Goal: Feedback & Contribution: Submit feedback/report problem

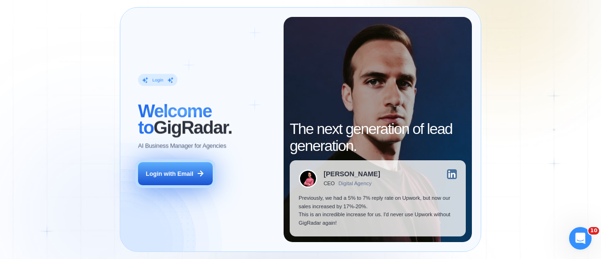
click at [188, 171] on div "Login with Email" at bounding box center [169, 173] width 47 height 8
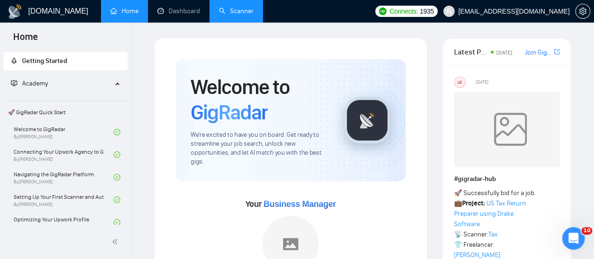
click at [244, 7] on link "Scanner" at bounding box center [236, 11] width 35 height 8
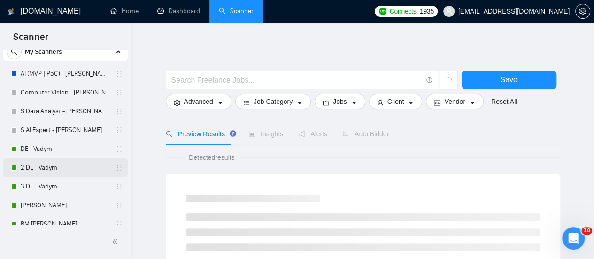
scroll to position [47, 0]
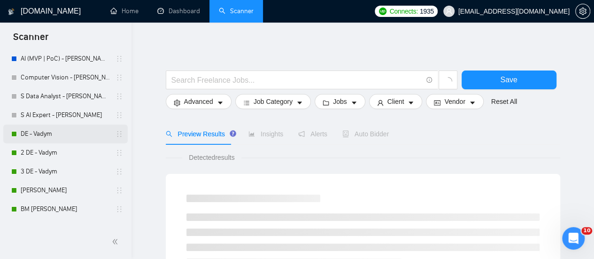
click at [93, 128] on link "DE - Vadym" at bounding box center [65, 133] width 89 height 19
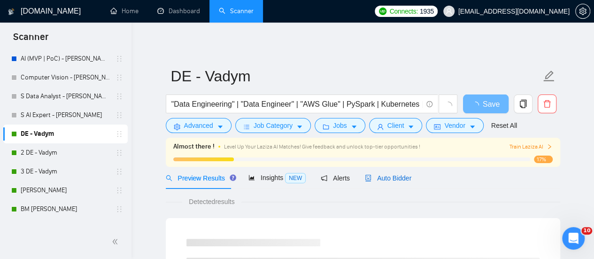
click at [374, 180] on span "Auto Bidder" at bounding box center [388, 178] width 46 height 8
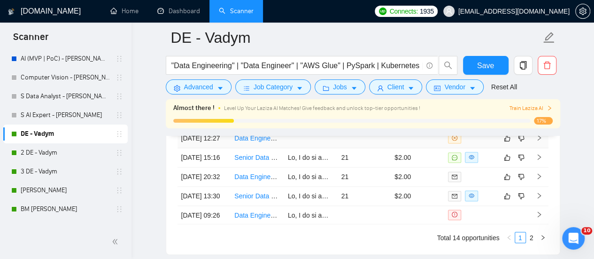
scroll to position [2382, 0]
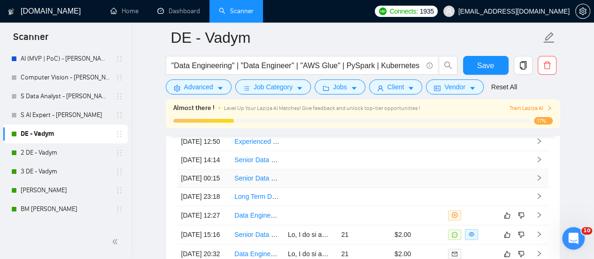
click at [320, 187] on td at bounding box center [310, 178] width 53 height 18
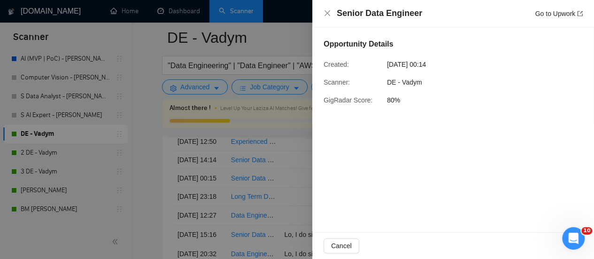
scroll to position [2429, 0]
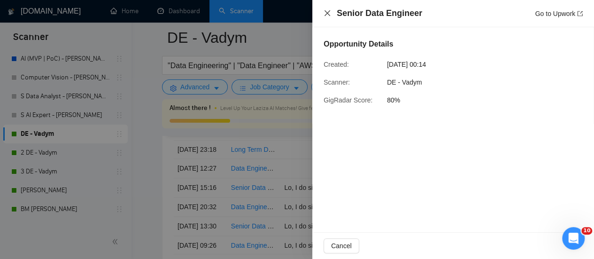
click at [326, 16] on icon "close" at bounding box center [327, 13] width 8 height 8
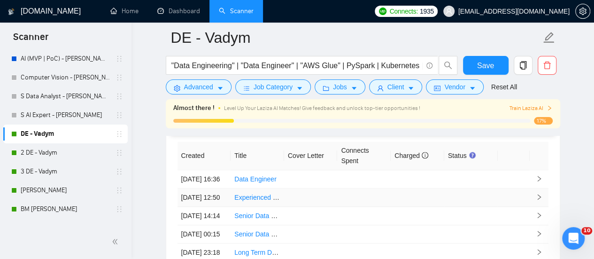
scroll to position [2335, 0]
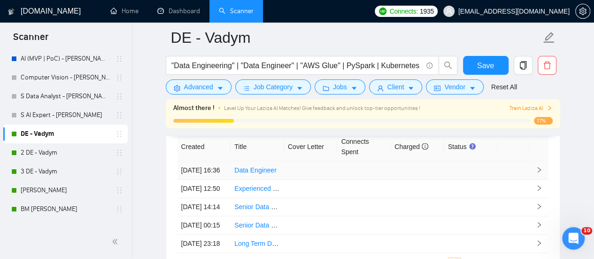
click at [345, 164] on td at bounding box center [363, 170] width 53 height 18
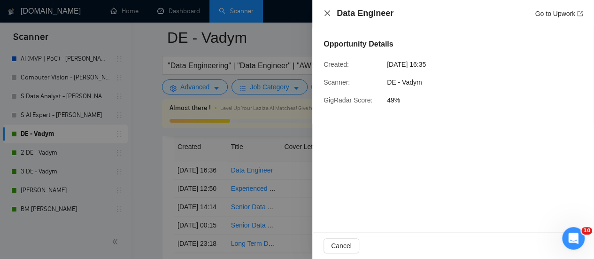
click at [328, 11] on icon "close" at bounding box center [327, 13] width 6 height 6
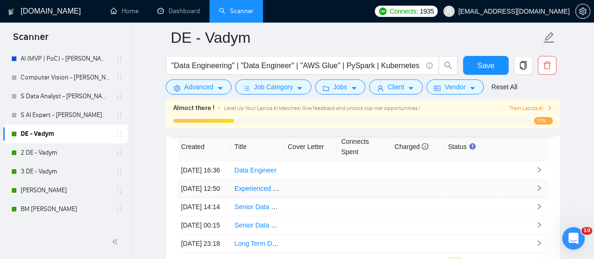
click at [297, 198] on td at bounding box center [310, 188] width 53 height 18
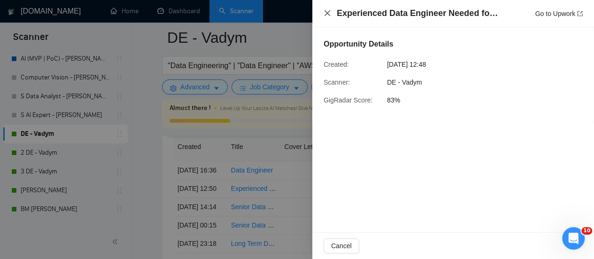
click at [329, 12] on icon "close" at bounding box center [327, 13] width 6 height 6
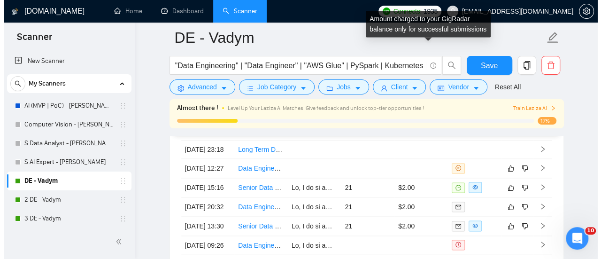
scroll to position [2476, 0]
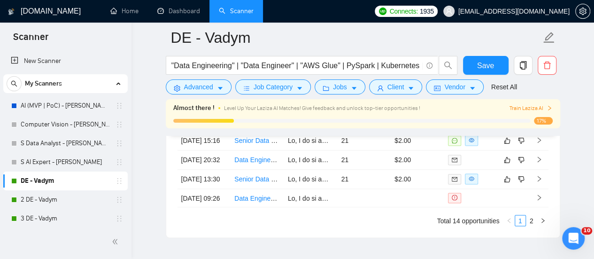
click at [267, 125] on link "Data Engineer Needed for MVP Build with APIs & Scraping Expertise" at bounding box center [334, 121] width 201 height 8
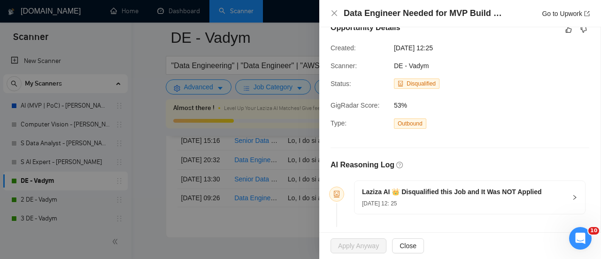
scroll to position [24, 0]
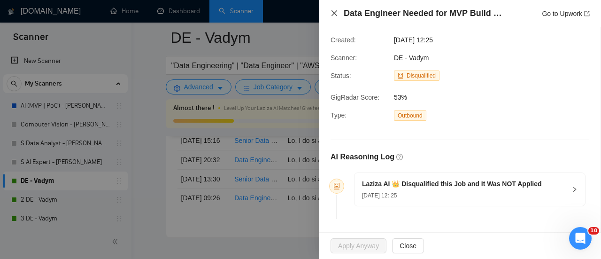
click at [336, 12] on icon "close" at bounding box center [334, 13] width 6 height 6
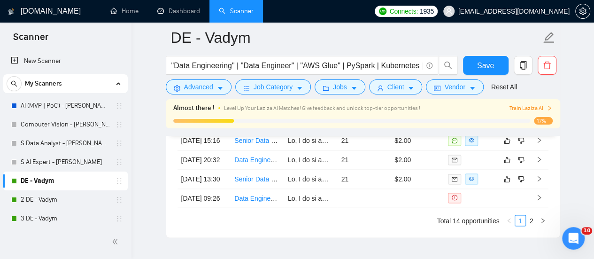
click at [325, 131] on td at bounding box center [310, 121] width 53 height 19
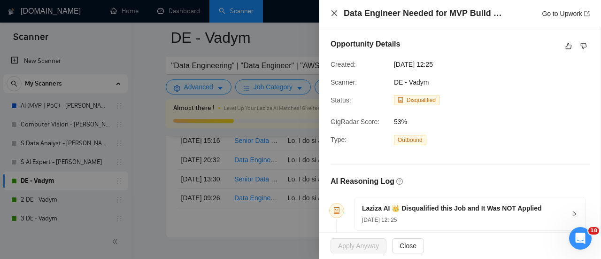
click at [333, 13] on icon "close" at bounding box center [334, 13] width 6 height 6
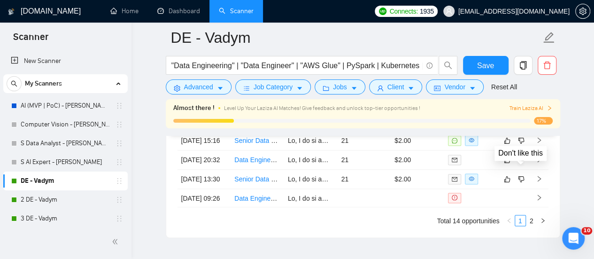
click at [519, 125] on icon "dislike" at bounding box center [521, 121] width 7 height 8
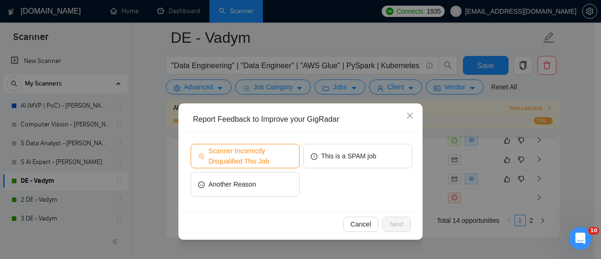
click at [275, 155] on span "Scanner Incorrectly Disqualified This Job" at bounding box center [250, 155] width 84 height 21
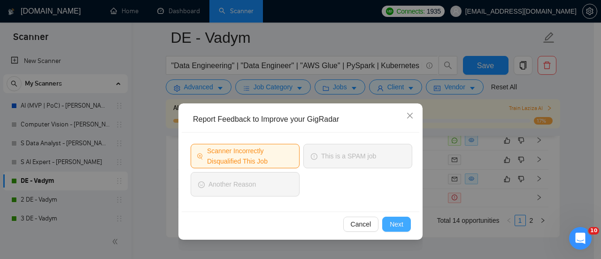
click at [403, 229] on button "Next" at bounding box center [396, 223] width 29 height 15
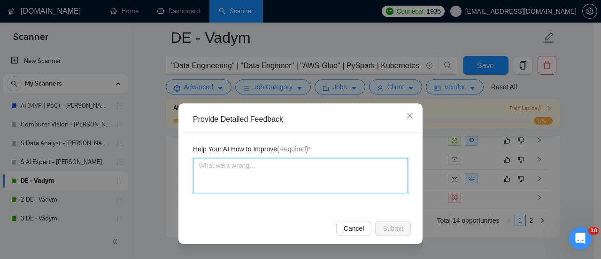
click at [349, 175] on textarea at bounding box center [300, 175] width 215 height 35
paste textarea "This job fits the qualifications of a freelancer."
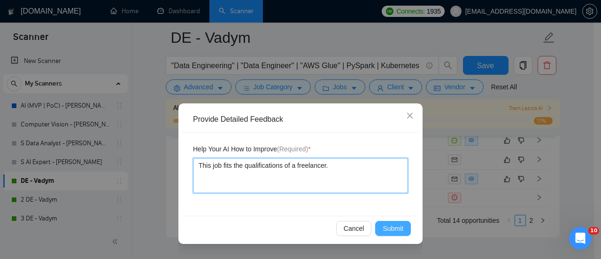
type textarea "This job fits the qualifications of a freelancer."
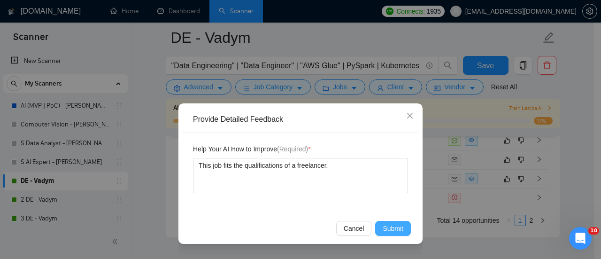
drag, startPoint x: 402, startPoint y: 229, endPoint x: 279, endPoint y: 228, distance: 122.9
click at [401, 229] on span "Submit" at bounding box center [392, 228] width 21 height 10
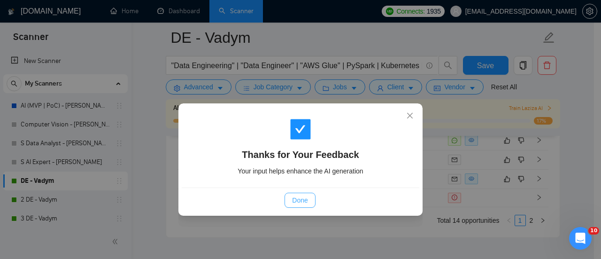
click at [293, 203] on span "Done" at bounding box center [299, 200] width 15 height 10
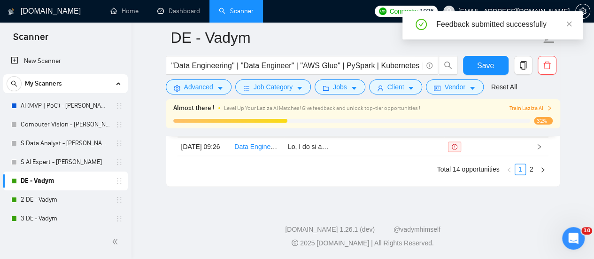
scroll to position [2523, 0]
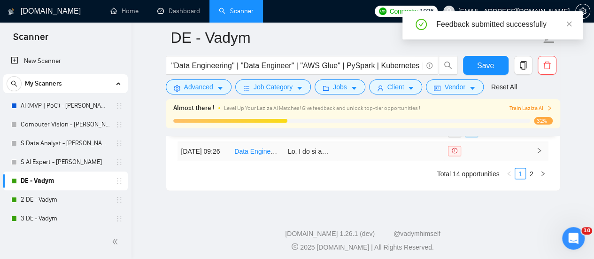
click at [263, 154] on link "Data Engineer with AI/ML and RAG Experience" at bounding box center [302, 151] width 137 height 8
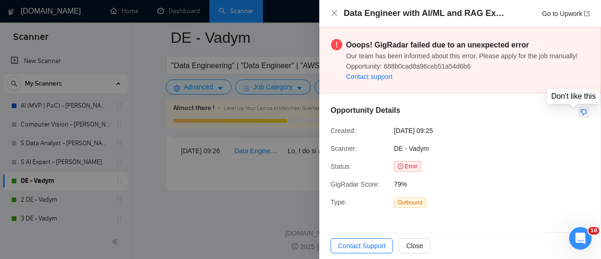
click at [582, 109] on icon "dislike" at bounding box center [583, 112] width 7 height 8
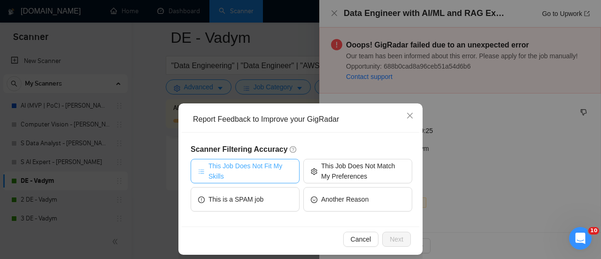
click at [261, 169] on span "This Job Does Not Fit My Skills" at bounding box center [250, 170] width 84 height 21
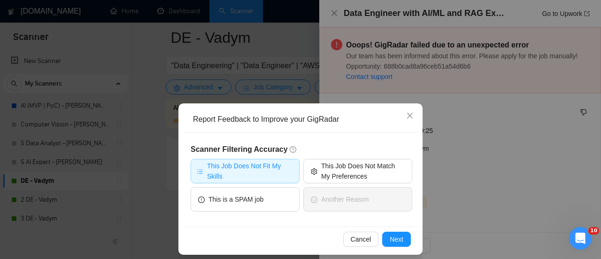
drag, startPoint x: 242, startPoint y: 168, endPoint x: 264, endPoint y: 153, distance: 27.3
click at [242, 168] on span "This Job Does Not Fit My Skills" at bounding box center [250, 170] width 86 height 21
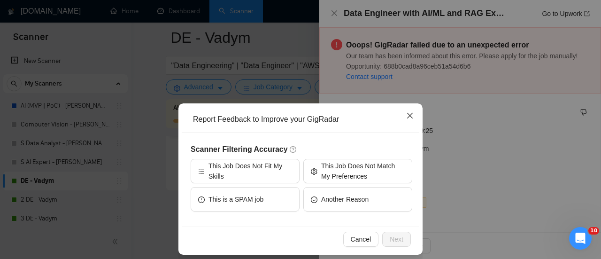
click at [407, 116] on icon "close" at bounding box center [410, 116] width 6 height 6
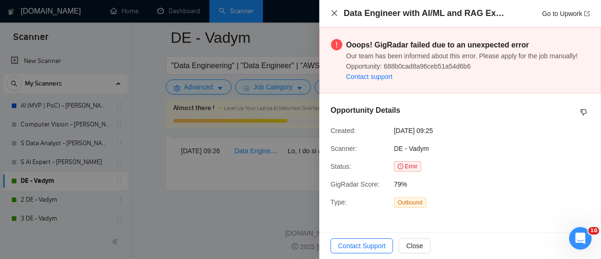
click at [335, 12] on icon "close" at bounding box center [334, 13] width 8 height 8
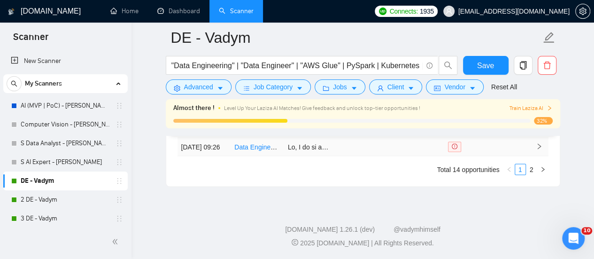
scroll to position [2570, 0]
click at [439, 156] on td at bounding box center [416, 146] width 53 height 18
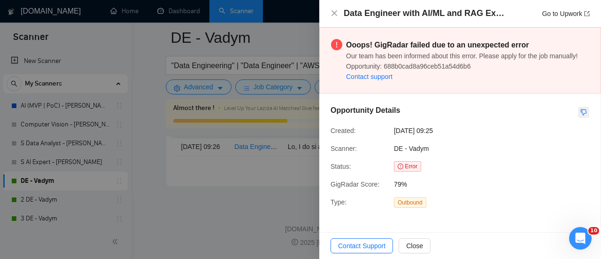
click at [586, 114] on icon "dislike" at bounding box center [583, 112] width 7 height 8
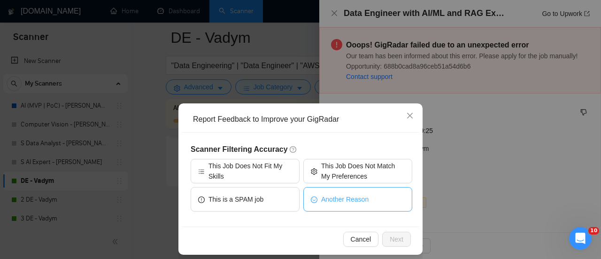
click at [332, 200] on span "Another Reason" at bounding box center [344, 199] width 47 height 10
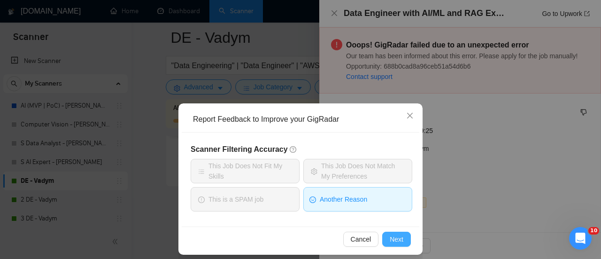
click at [390, 241] on span "Next" at bounding box center [396, 239] width 14 height 10
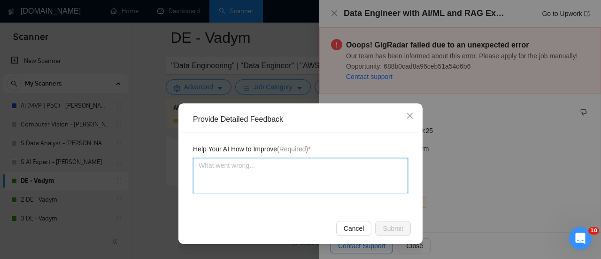
click at [246, 175] on textarea at bounding box center [300, 175] width 215 height 35
type textarea "П"
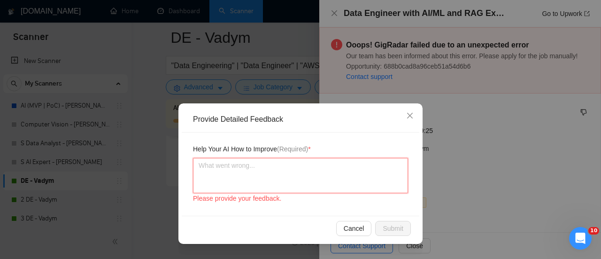
type textarea "G"
type textarea "Gi"
type textarea "Gig"
type textarea "GigR"
type textarea "GigRa"
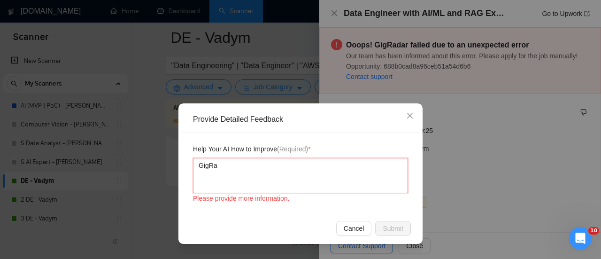
type textarea "GigRad"
type textarea "GigRada"
type textarea "GigRadar"
type textarea "GigRadar f"
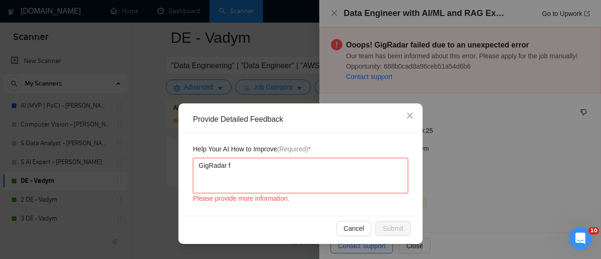
type textarea "GigRadar fa"
type textarea "GigRadar fai"
type textarea "GigRadar fail"
type textarea "GigRadar faile"
type textarea "GigRadar failed"
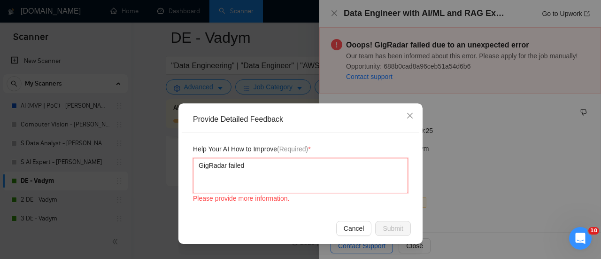
type textarea "GigRadar failed"
type textarea "GigRadar failed d"
type textarea "GigRadar failed du"
type textarea "GigRadar failed due"
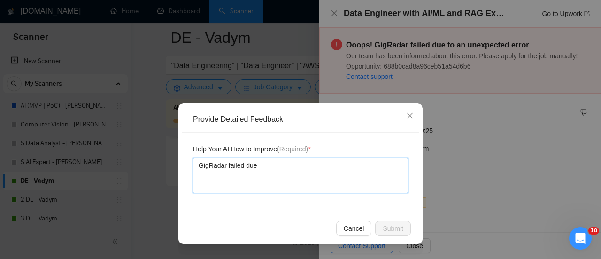
type textarea "GigRadar failed due t"
type textarea "GigRadar failed due to"
type textarea "GigRadar failed due to a"
type textarea "GigRadar failed due to an"
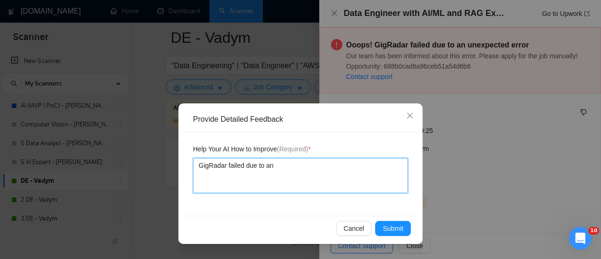
type textarea "GigRadar failed due to an"
type textarea "GigRadar failed due to an u"
type textarea "GigRadar failed due to an un"
type textarea "GigRadar failed due to an une"
type textarea "GigRadar failed due to an unex"
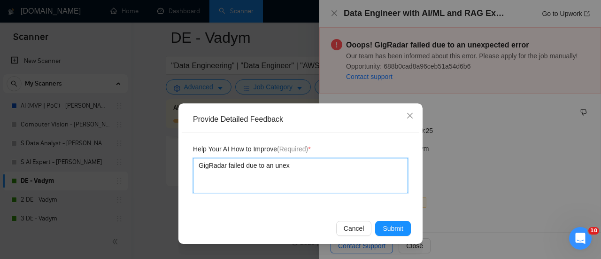
type textarea "GigRadar failed due to an unexp"
type textarea "GigRadar failed due to an unexpe"
type textarea "GigRadar failed due to an unexpec"
type textarea "GigRadar failed due to an unexpect"
type textarea "GigRadar failed due to an unexpecte"
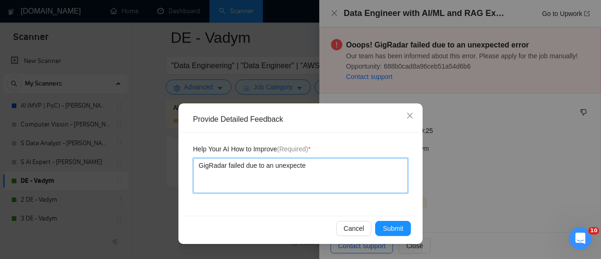
type textarea "GigRadar failed due to an unexpected"
type textarea "GigRadar failed due to an unexpected e"
type textarea "GigRadar failed due to an unexpected er"
type textarea "GigRadar failed due to an unexpected err"
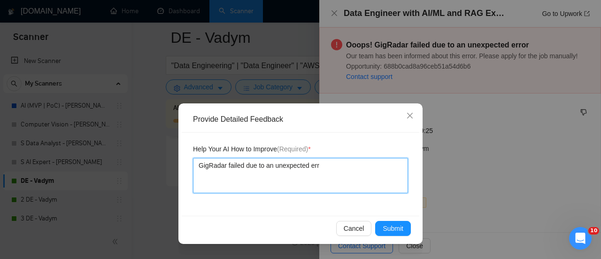
type textarea "GigRadar failed due to an unexpected erro"
type textarea "GigRadar failed due to an unexpected erroe"
type textarea "GigRadar failed due to an unexpected erro"
type textarea "GigRadar failed due to an unexpected error"
type textarea "GigRadar failed due to an unexpected error/"
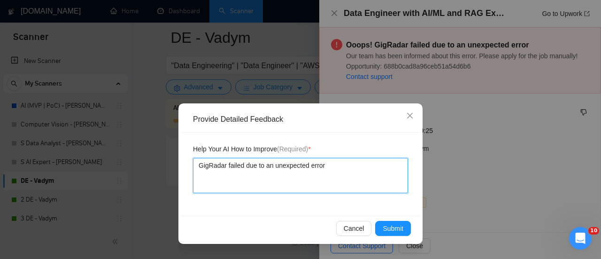
type textarea "GigRadar failed due to an unexpected error."
type textarea "GigRadar failed due to an unexpected error.;"
type textarea "GigRadar failed due to an unexpected error."
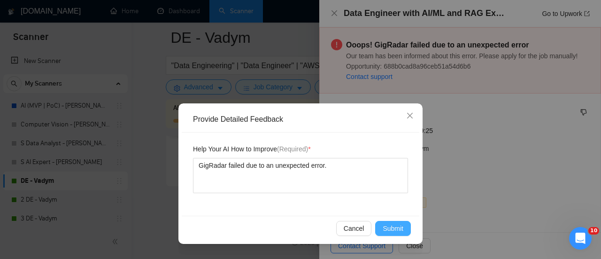
click at [408, 228] on button "Submit" at bounding box center [393, 228] width 36 height 15
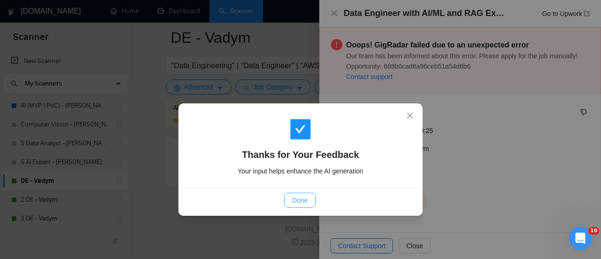
click at [307, 201] on span "Done" at bounding box center [299, 200] width 15 height 10
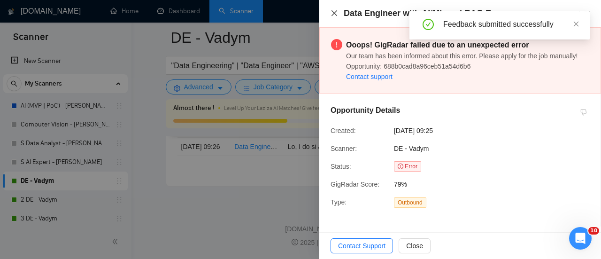
click at [335, 9] on button "Close" at bounding box center [334, 13] width 8 height 8
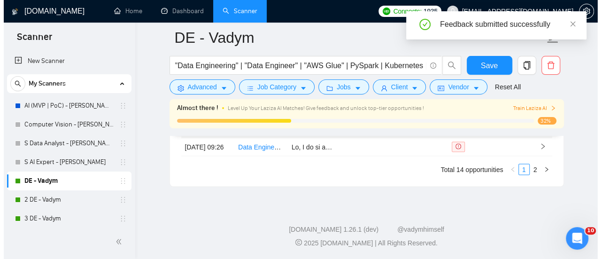
scroll to position [2523, 0]
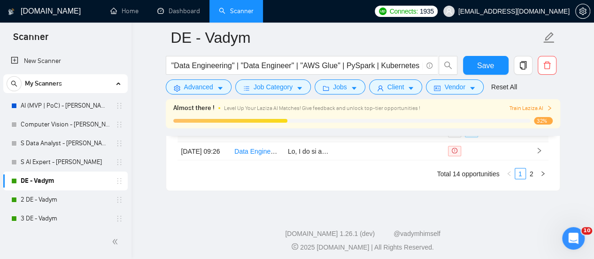
click at [255, 136] on link "Senior Data Engineer" at bounding box center [265, 132] width 63 height 8
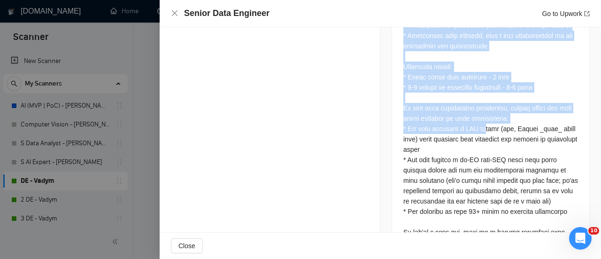
scroll to position [716, 0]
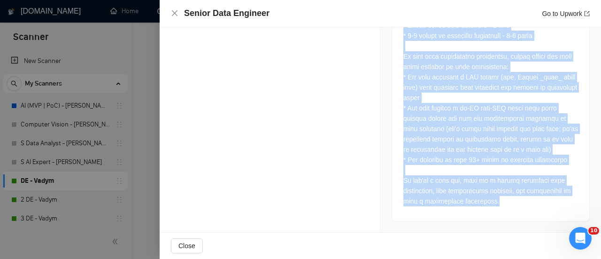
drag, startPoint x: 398, startPoint y: 74, endPoint x: 514, endPoint y: 202, distance: 172.7
copy div "We are looking for a senior data engineer who can thrive in an environment wher…"
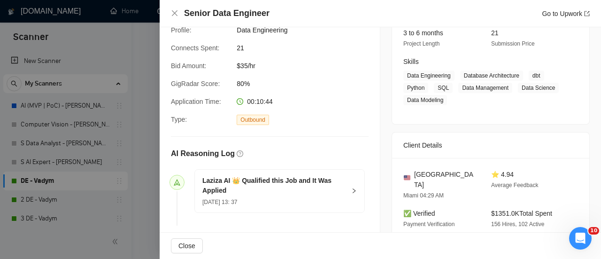
scroll to position [12, 0]
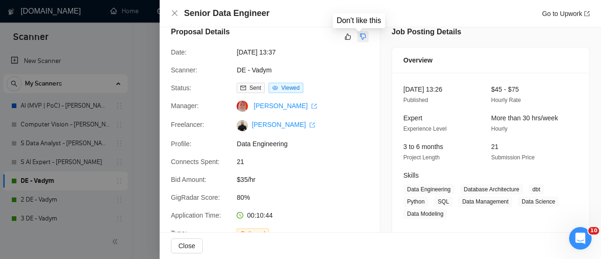
click at [362, 34] on icon "dislike" at bounding box center [362, 37] width 7 height 8
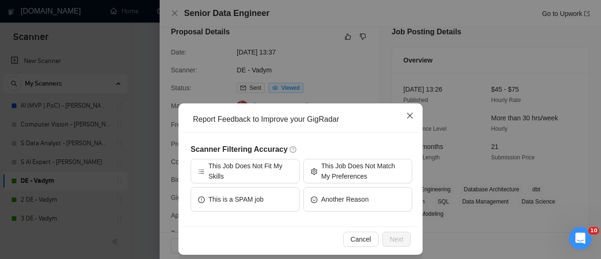
click at [406, 114] on icon "close" at bounding box center [410, 116] width 8 height 8
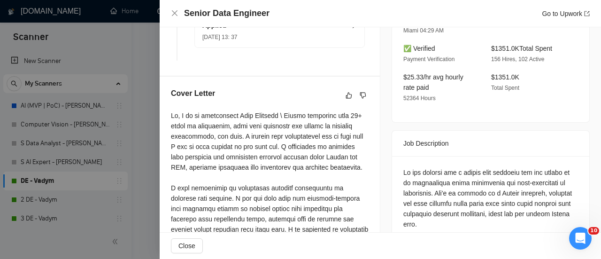
scroll to position [294, 0]
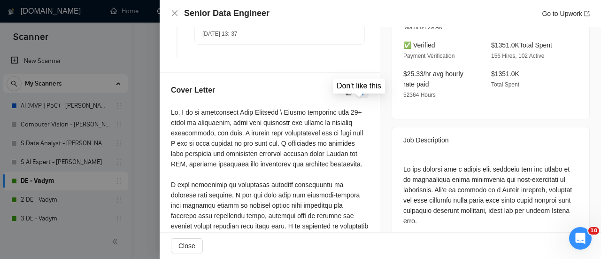
click at [359, 96] on icon "dislike" at bounding box center [362, 92] width 7 height 8
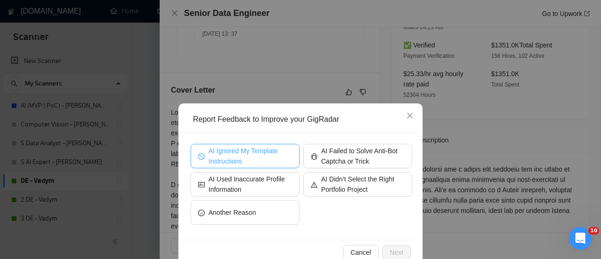
click at [264, 149] on span "AI Ignored My Template Instructions" at bounding box center [250, 155] width 84 height 21
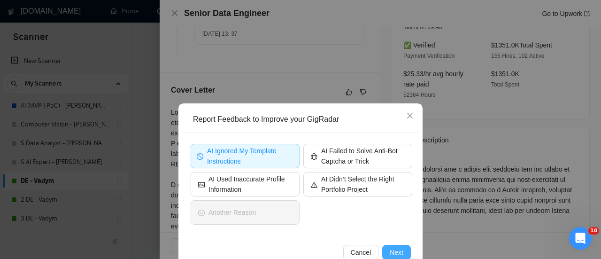
click at [393, 248] on span "Next" at bounding box center [396, 252] width 14 height 10
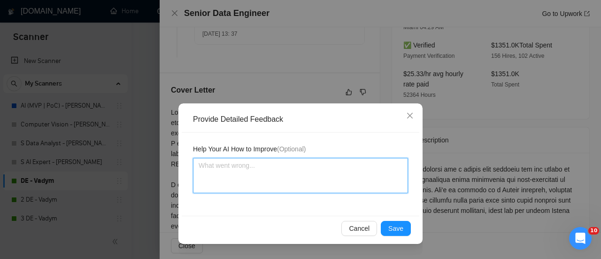
click at [286, 163] on textarea at bounding box center [300, 175] width 215 height 35
paste textarea "When you see the phrase "attached a PDF resume" you should ignore these request…"
type textarea "When you see the phrase "attached a PDF resume" you should ignore these request…"
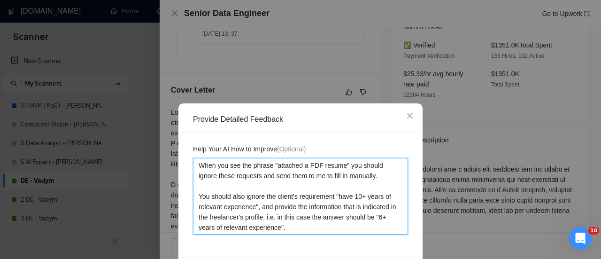
scroll to position [37, 0]
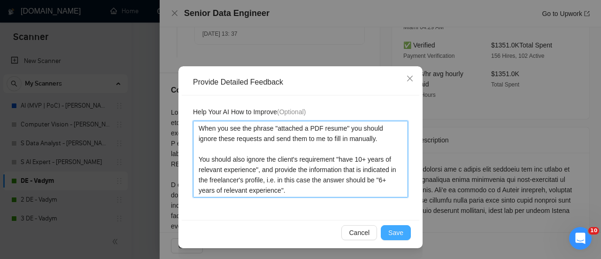
type textarea "When you see the phrase "attached a PDF resume" you should ignore these request…"
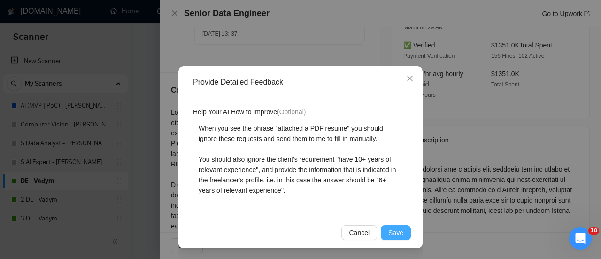
click at [388, 235] on span "Save" at bounding box center [395, 232] width 15 height 10
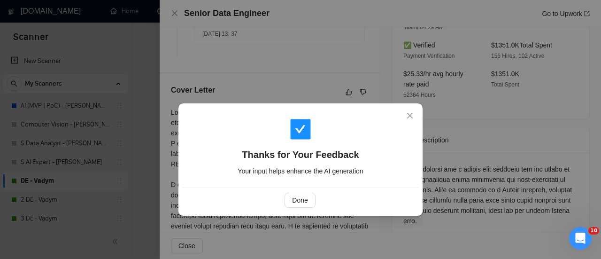
scroll to position [0, 0]
click at [273, 202] on div "Done" at bounding box center [299, 199] width 221 height 15
click at [298, 200] on span "Done" at bounding box center [299, 200] width 15 height 10
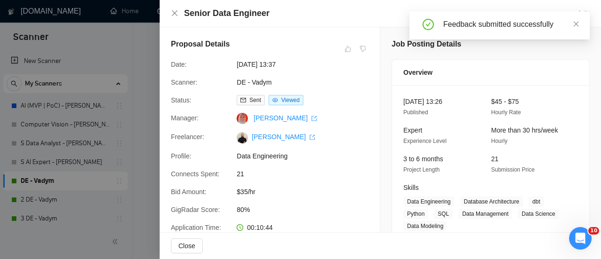
click at [170, 15] on div "Senior Data Engineer Go to Upwork" at bounding box center [380, 13] width 441 height 27
click at [175, 15] on icon "close" at bounding box center [175, 13] width 8 height 8
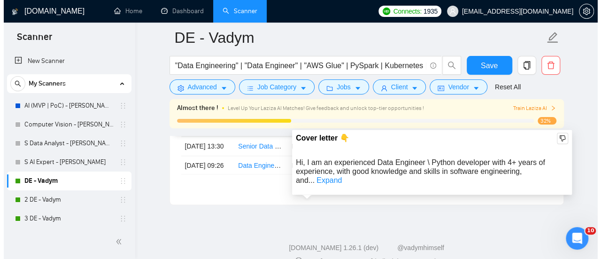
scroll to position [2570, 0]
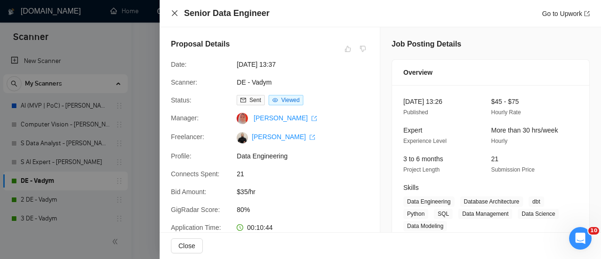
click at [174, 15] on icon "close" at bounding box center [175, 13] width 8 height 8
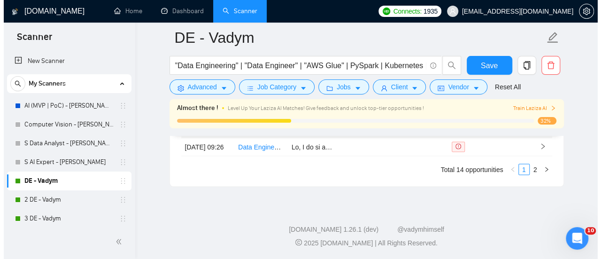
scroll to position [2523, 0]
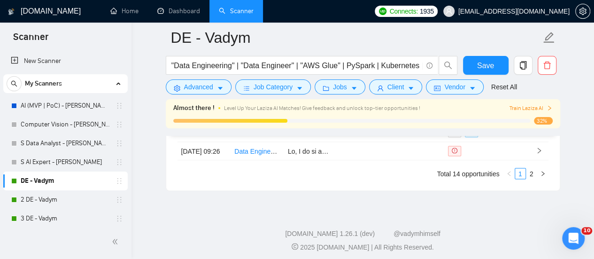
click at [261, 116] on link "Data Engineer / Analyst for Content and Platform Modeling" at bounding box center [319, 113] width 170 height 8
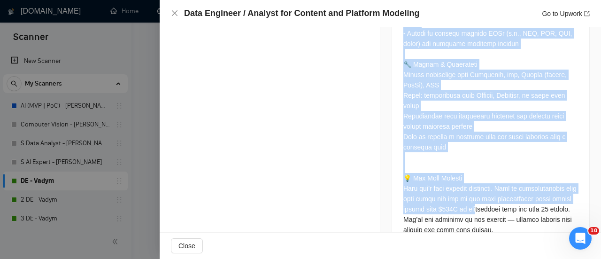
scroll to position [848, 0]
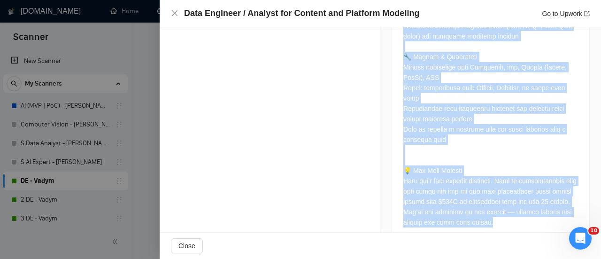
drag, startPoint x: 400, startPoint y: 156, endPoint x: 500, endPoint y: 208, distance: 113.1
copy div "📍 The Mission We’re helping a major entertainment brand transform how they deci…"
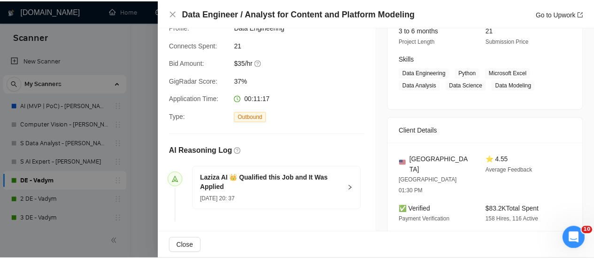
scroll to position [238, 0]
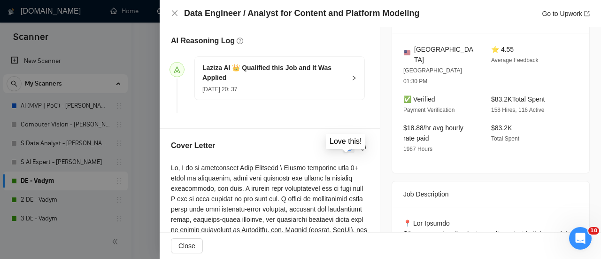
click at [345, 151] on icon "like" at bounding box center [348, 148] width 7 height 8
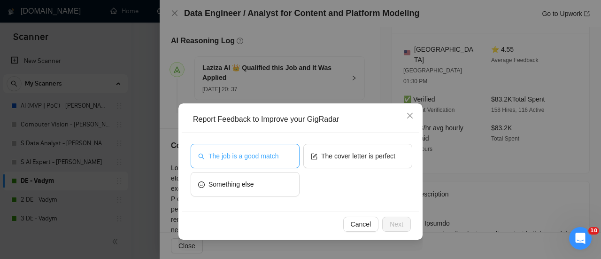
click at [282, 151] on button "The job is a good match" at bounding box center [245, 156] width 109 height 24
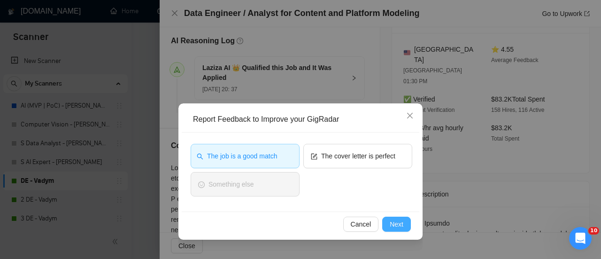
click at [398, 222] on span "Next" at bounding box center [396, 224] width 14 height 10
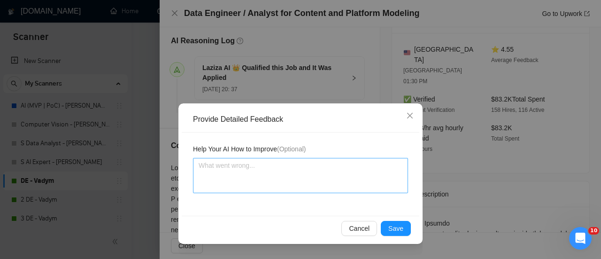
drag, startPoint x: 282, startPoint y: 195, endPoint x: 282, endPoint y: 178, distance: 16.4
click at [282, 187] on div "Help Your AI How to Improve (Optional)" at bounding box center [300, 173] width 237 height 83
click at [282, 178] on textarea at bounding box center [300, 175] width 215 height 35
drag, startPoint x: 278, startPoint y: 163, endPoint x: 272, endPoint y: 168, distance: 8.3
click at [277, 161] on textarea at bounding box center [300, 175] width 215 height 35
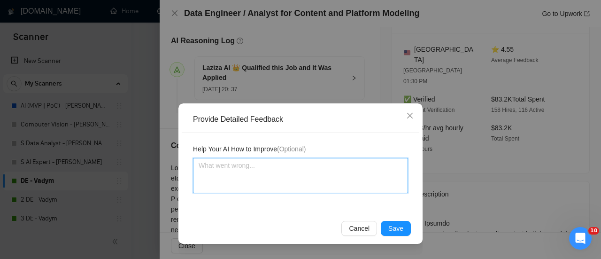
paste textarea "Overall good, but the freelancer has 6+ years of experience!"
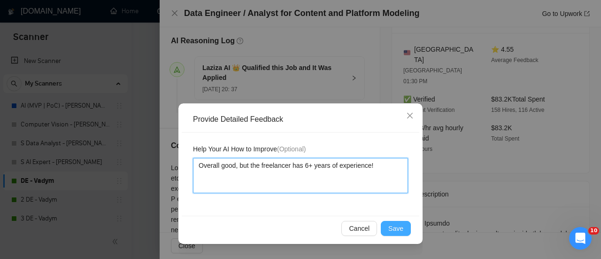
type textarea "Overall good, but the freelancer has 6+ years of experience!"
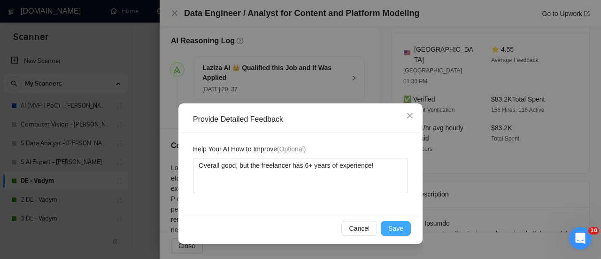
click at [399, 231] on span "Save" at bounding box center [395, 228] width 15 height 10
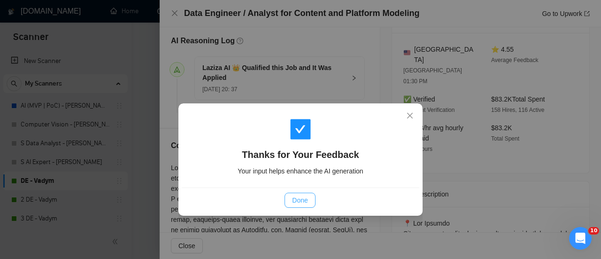
click at [291, 204] on button "Done" at bounding box center [299, 199] width 31 height 15
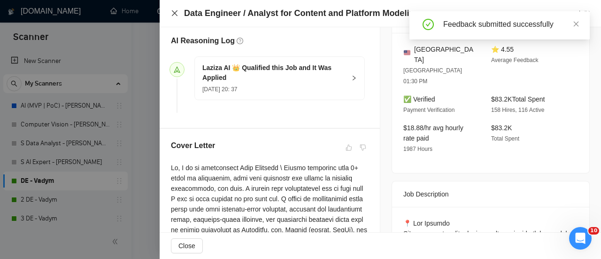
click at [175, 11] on icon "close" at bounding box center [175, 13] width 8 height 8
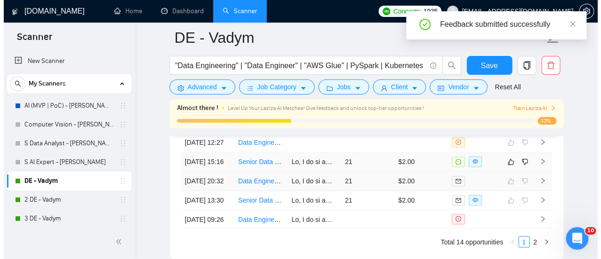
scroll to position [2476, 0]
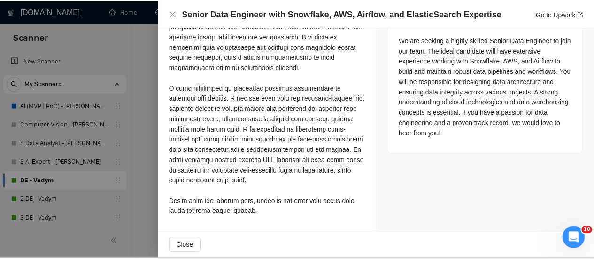
scroll to position [209, 0]
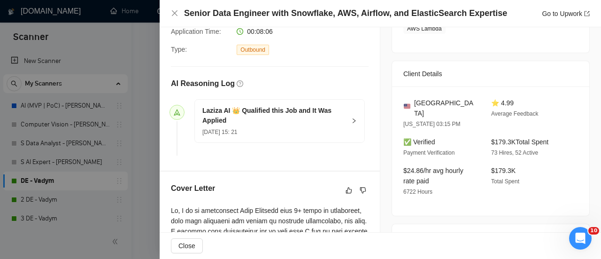
click at [345, 194] on icon "like" at bounding box center [348, 190] width 7 height 8
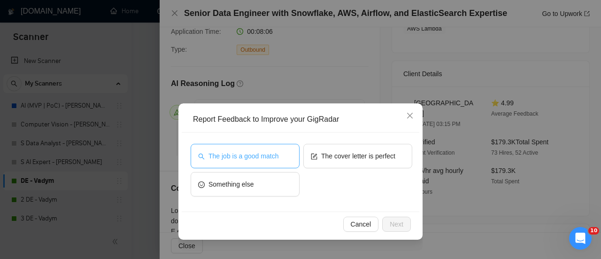
drag, startPoint x: 275, startPoint y: 152, endPoint x: 321, endPoint y: 189, distance: 58.7
click at [276, 151] on span "The job is a good match" at bounding box center [243, 156] width 70 height 10
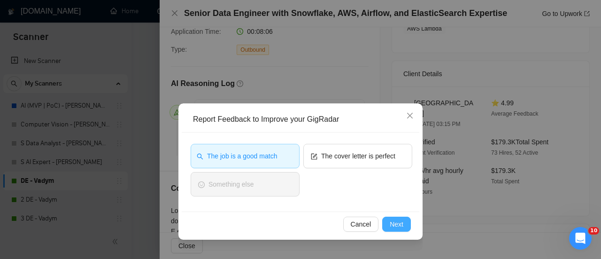
click at [397, 226] on span "Next" at bounding box center [396, 224] width 14 height 10
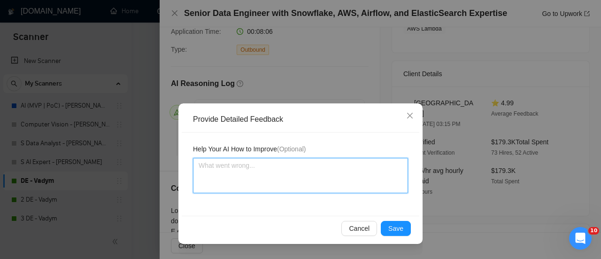
click at [266, 174] on textarea at bounding box center [300, 175] width 215 height 35
paste textarea "Overall good, but the freelancer has 6+ years of experience!"
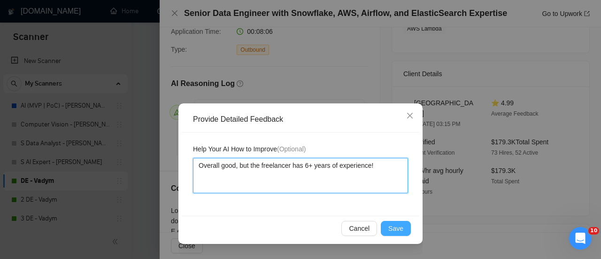
type textarea "Overall good, but the freelancer has 6+ years of experience!"
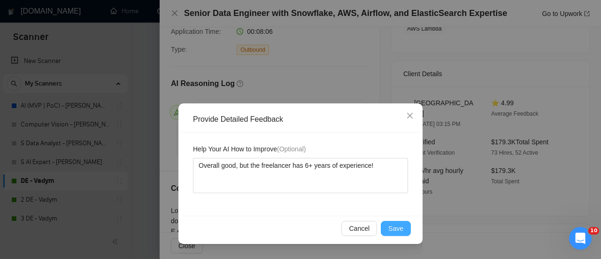
click at [391, 229] on span "Save" at bounding box center [395, 228] width 15 height 10
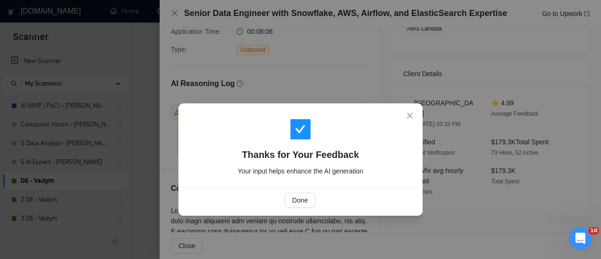
click at [304, 208] on div "Done" at bounding box center [300, 199] width 237 height 25
click at [301, 205] on button "Done" at bounding box center [299, 199] width 31 height 15
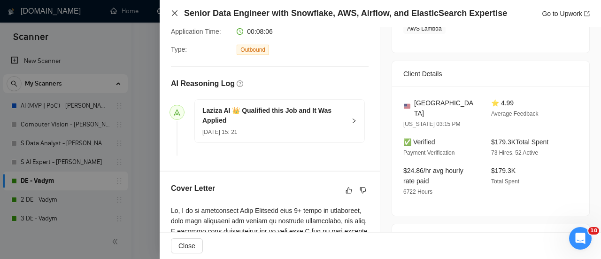
click at [173, 10] on icon "close" at bounding box center [175, 13] width 8 height 8
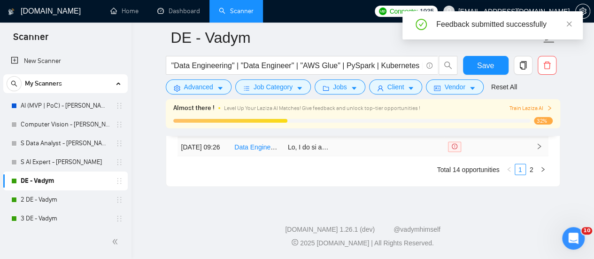
scroll to position [2617, 0]
click at [534, 171] on link "2" at bounding box center [531, 169] width 10 height 10
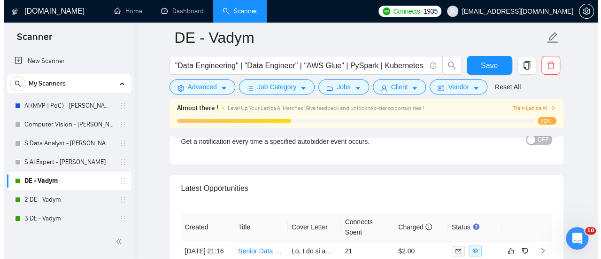
scroll to position [2305, 0]
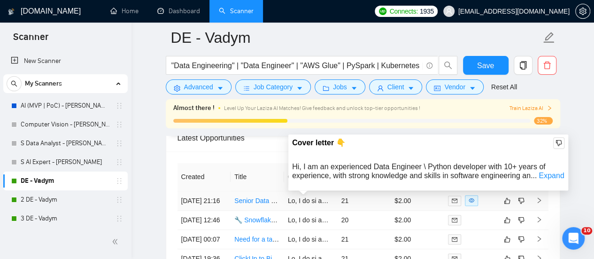
click at [257, 197] on link "Senior Data Engineer" at bounding box center [265, 201] width 63 height 8
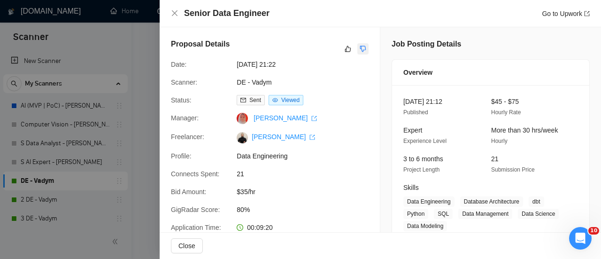
click at [361, 47] on icon "dislike" at bounding box center [362, 49] width 7 height 8
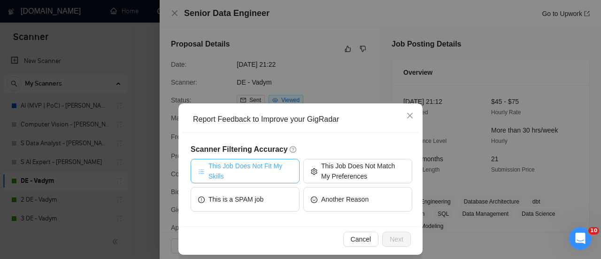
drag, startPoint x: 261, startPoint y: 166, endPoint x: 260, endPoint y: 174, distance: 8.5
click at [261, 165] on span "This Job Does Not Fit My Skills" at bounding box center [250, 170] width 84 height 21
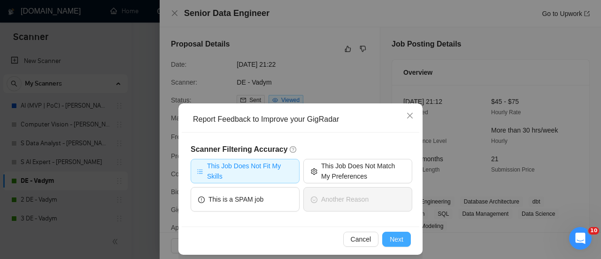
click at [406, 238] on button "Next" at bounding box center [396, 238] width 29 height 15
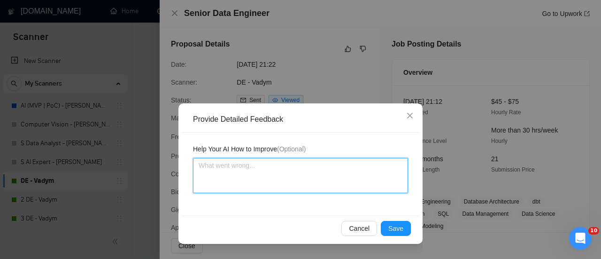
click at [304, 160] on textarea at bounding box center [300, 175] width 215 height 35
click at [233, 174] on textarea at bounding box center [300, 175] width 215 height 35
paste textarea "Let's ignore jobs that require 10+ years of experience."
type textarea "Let's ignore jobs that require 10+ years of experience."
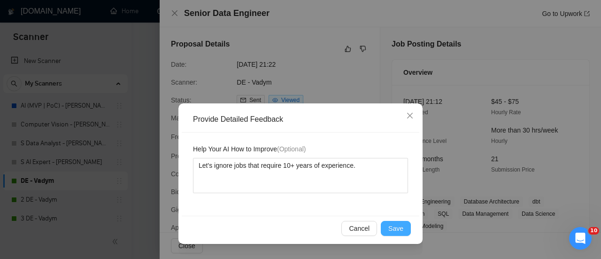
click at [407, 229] on button "Save" at bounding box center [396, 228] width 30 height 15
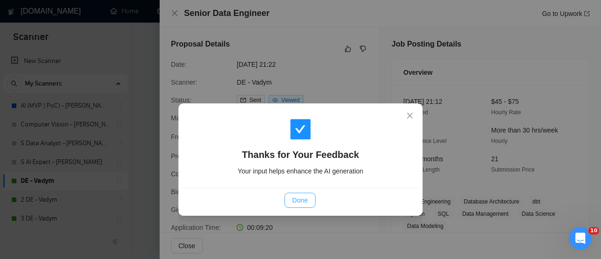
click at [298, 201] on span "Done" at bounding box center [299, 200] width 15 height 10
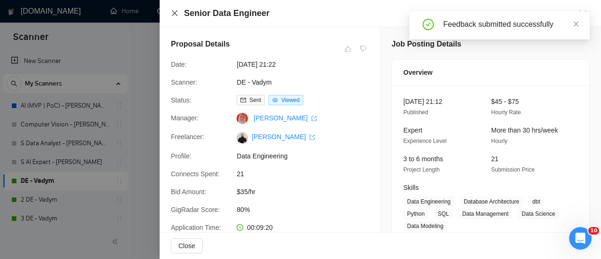
click at [176, 11] on icon "close" at bounding box center [175, 13] width 6 height 6
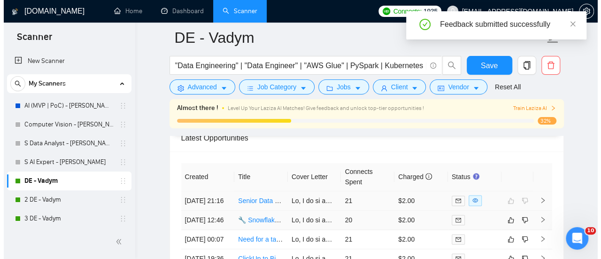
scroll to position [2352, 0]
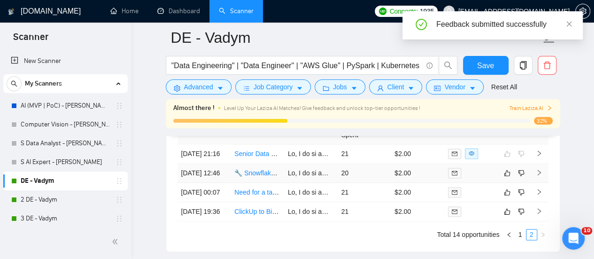
click at [274, 176] on link "🔧 Snowflake Data Engineer | Migrate Postgres + Automate ELT on AWS (dbt/Snowpip…" at bounding box center [377, 173] width 287 height 8
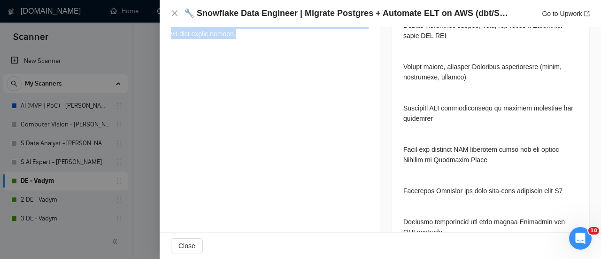
scroll to position [610, 0]
drag, startPoint x: 170, startPoint y: 85, endPoint x: 334, endPoint y: 80, distance: 164.3
copy div "Hi, I am an experienced Data Engineer with expertise in Python and over 4 years…"
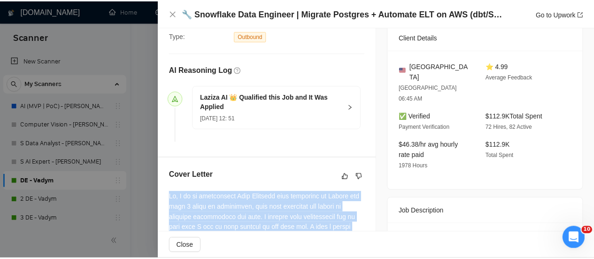
scroll to position [188, 0]
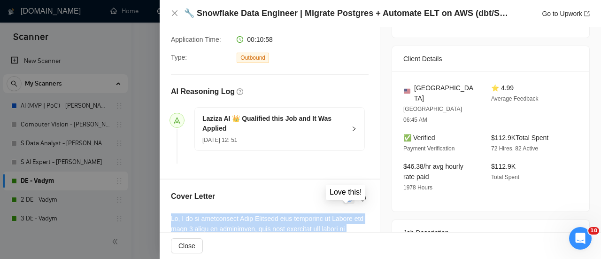
click at [347, 202] on icon "like" at bounding box center [348, 198] width 7 height 8
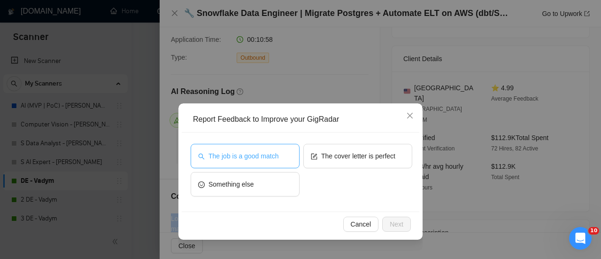
click at [261, 154] on span "The job is a good match" at bounding box center [243, 156] width 70 height 10
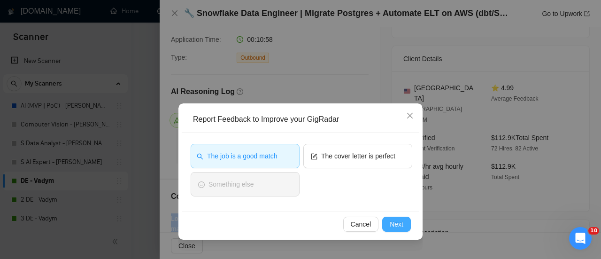
click at [393, 221] on span "Next" at bounding box center [396, 224] width 14 height 10
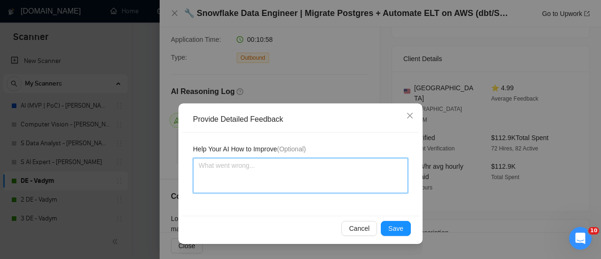
drag, startPoint x: 327, startPoint y: 179, endPoint x: 324, endPoint y: 175, distance: 5.1
click at [327, 177] on textarea at bounding box center [300, 175] width 215 height 35
paste textarea "Overall good, but the freelancer has 6+ years of experience! I would also add a…"
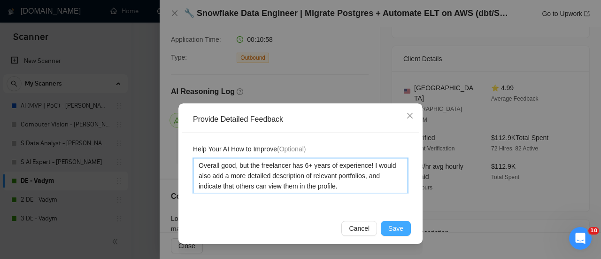
type textarea "Overall good, but the freelancer has 6+ years of experience! I would also add a…"
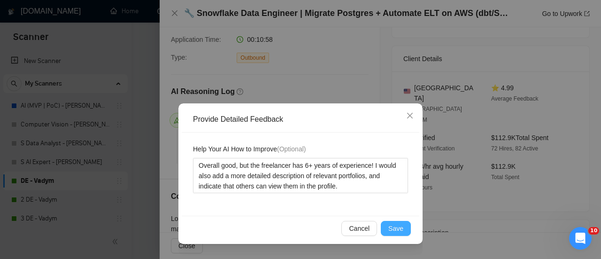
click at [399, 229] on span "Save" at bounding box center [395, 228] width 15 height 10
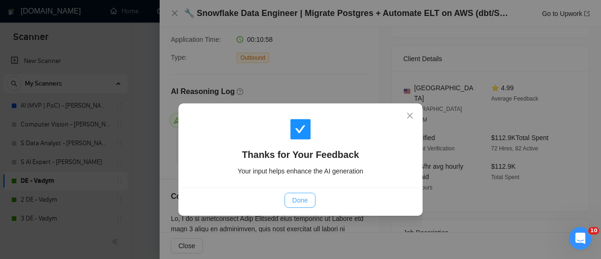
click at [304, 200] on span "Done" at bounding box center [299, 200] width 15 height 10
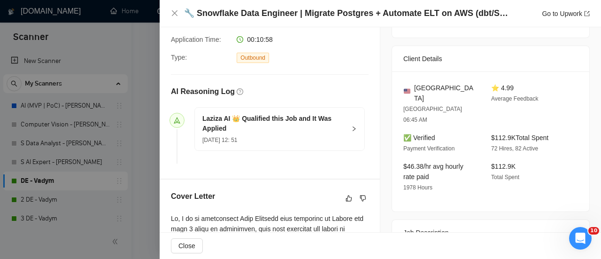
click at [169, 15] on div "🔧 Snowflake Data Engineer | Migrate Postgres + Automate ELT on AWS (dbt/Snowpip…" at bounding box center [380, 13] width 441 height 27
click at [171, 13] on icon "close" at bounding box center [175, 13] width 8 height 8
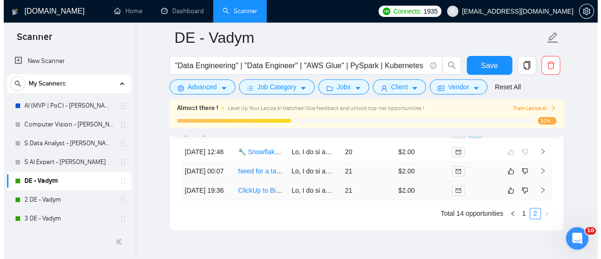
scroll to position [2352, 0]
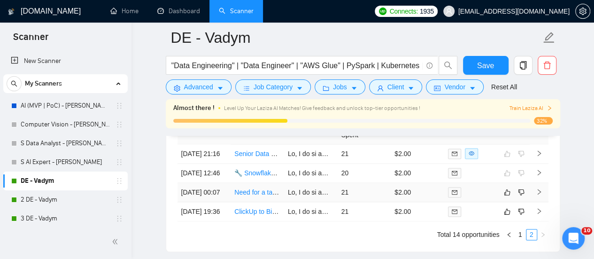
click at [256, 196] on link "Need for a talent to develop dashboard with GIS, AI, python and data engineer" at bounding box center [348, 192] width 228 height 8
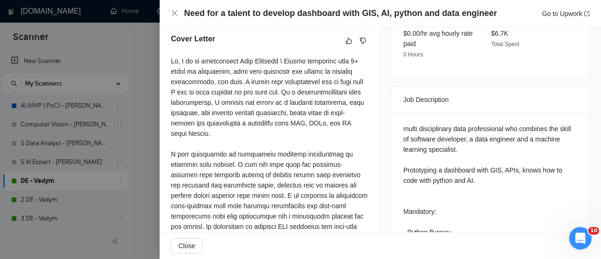
scroll to position [188, 0]
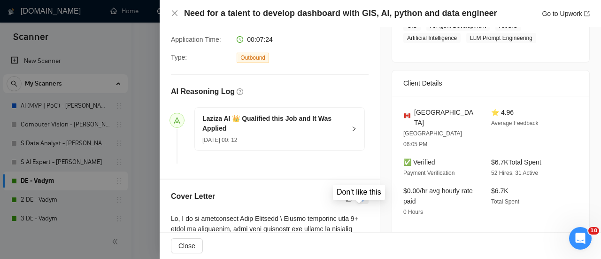
click at [360, 202] on icon "dislike" at bounding box center [362, 198] width 7 height 8
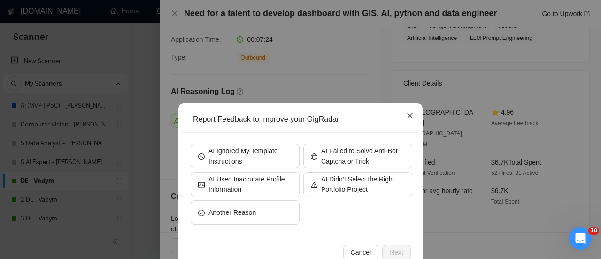
click at [411, 115] on span "Close" at bounding box center [409, 115] width 25 height 25
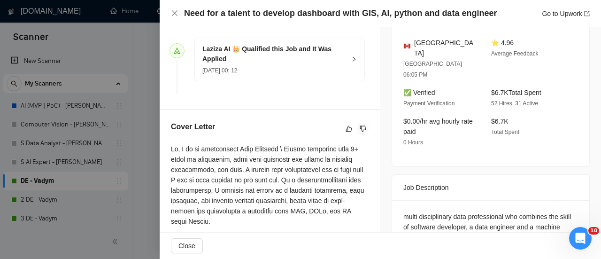
scroll to position [328, 0]
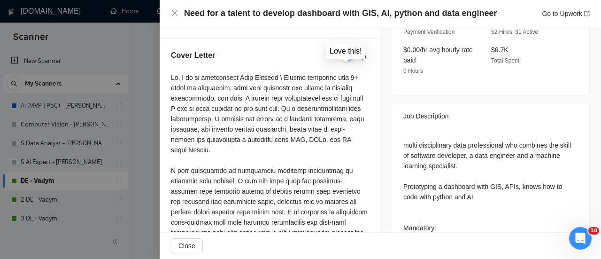
click at [345, 61] on icon "like" at bounding box center [348, 57] width 7 height 8
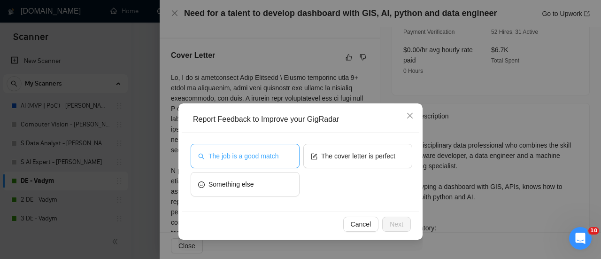
click at [250, 157] on span "The job is a good match" at bounding box center [243, 156] width 70 height 10
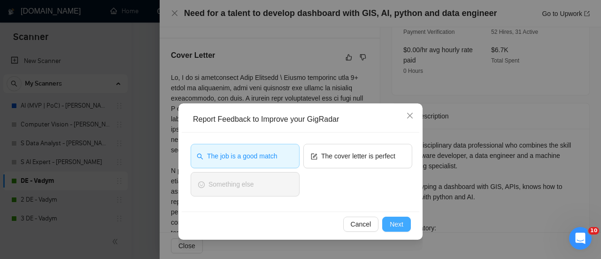
click at [404, 225] on button "Next" at bounding box center [396, 223] width 29 height 15
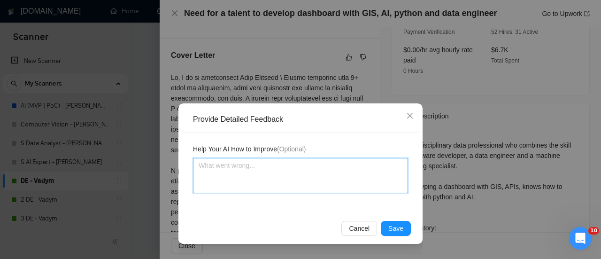
click at [304, 170] on textarea at bounding box center [300, 175] width 215 height 35
paste textarea "Overall good, but the freelancer has 6+ years of experience! I would also add a…"
type textarea "Overall good, but the freelancer has 6+ years of experience! I would also add a…"
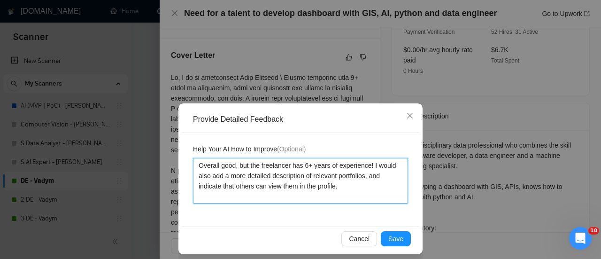
type textarea "Overall good, but the freelancer has 6+ years of experience! I would also add a…"
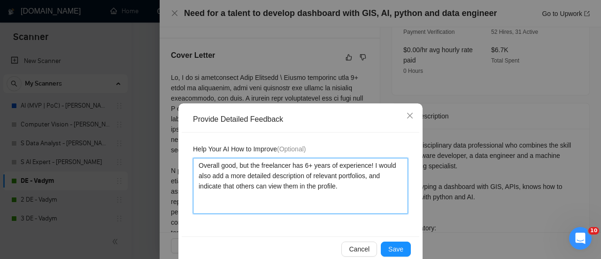
type textarea "Overall good, but the freelancer has 6+ years of experience! I would also add a…"
paste textarea "The client also indicated that "Must sign an NDA.". You can write that "do it w…"
type textarea "Overall good, but the freelancer has 6+ years of experience! I would also add a…"
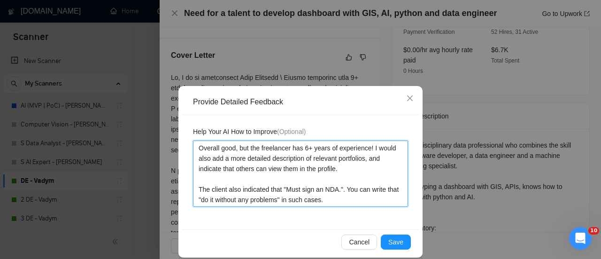
scroll to position [27, 0]
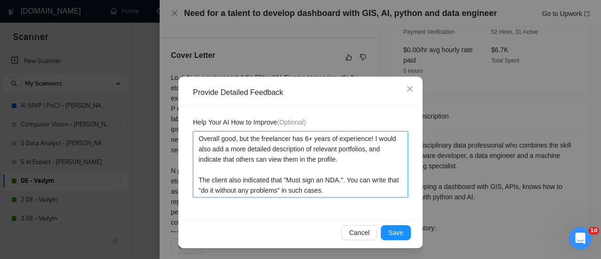
click at [202, 191] on textarea "Overall good, but the freelancer has 6+ years of experience! I would also add a…" at bounding box center [300, 164] width 215 height 66
click at [209, 191] on textarea "Overall good, but the freelancer has 6+ years of experience! I would also add a…" at bounding box center [300, 164] width 215 height 66
drag, startPoint x: 210, startPoint y: 192, endPoint x: 197, endPoint y: 192, distance: 13.1
click at [197, 192] on textarea "Overall good, but the freelancer has 6+ years of experience! I would also add a…" at bounding box center [300, 164] width 215 height 66
type textarea "Overall good, but the freelancer has 6+ years of experience! I would also add a…"
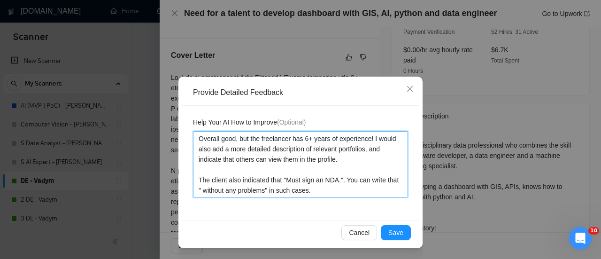
type textarea "Overall good, but the freelancer has 6+ years of experience! I would also add a…"
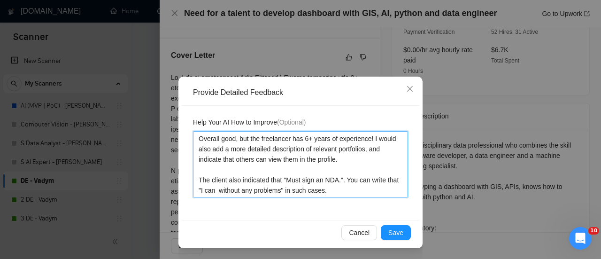
type textarea "Overall good, but the freelancer has 6+ years of experience! I would also add a…"
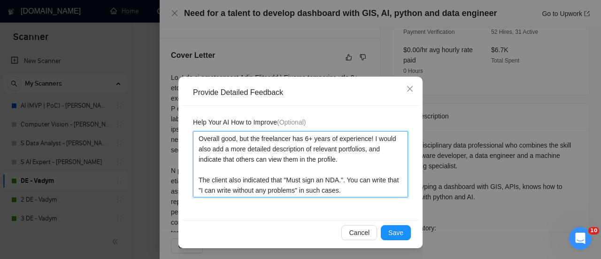
type textarea "Overall good, but the freelancer has 6+ years of experience! I would also add a…"
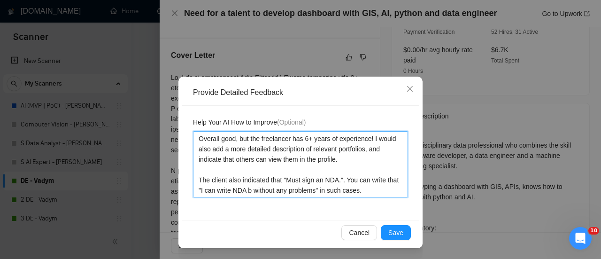
type textarea "Overall good, but the freelancer has 6+ years of experience! I would also add a…"
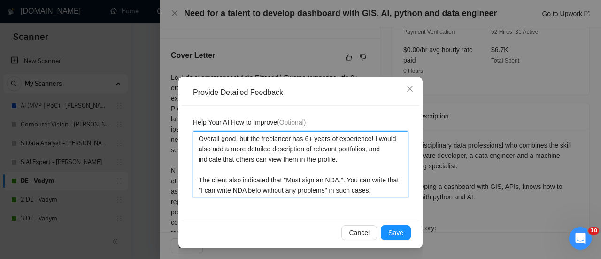
type textarea "Overall good, but the freelancer has 6+ years of experience! I would also add a…"
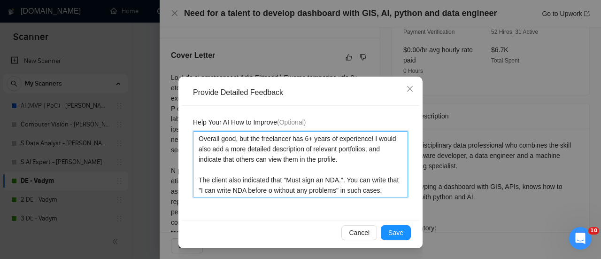
type textarea "Overall good, but the freelancer has 6+ years of experience! I would also add a…"
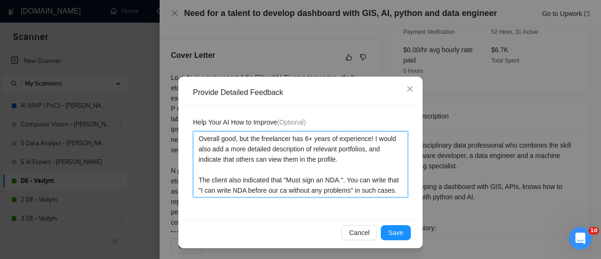
type textarea "Overall good, but the freelancer has 6+ years of experience! I would also add a…"
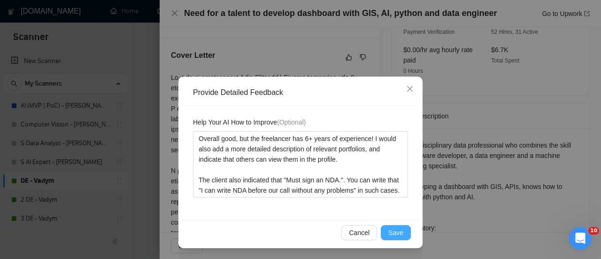
drag, startPoint x: 407, startPoint y: 232, endPoint x: 400, endPoint y: 233, distance: 7.1
click at [400, 233] on div "Cancel Save" at bounding box center [300, 232] width 237 height 25
click at [400, 233] on button "Save" at bounding box center [396, 232] width 30 height 15
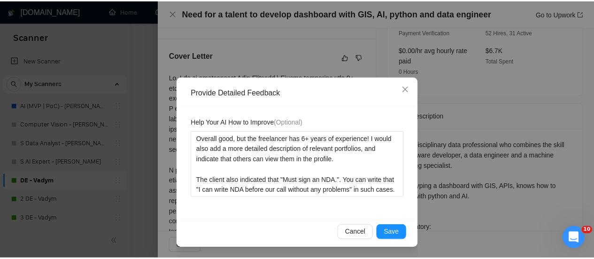
scroll to position [0, 0]
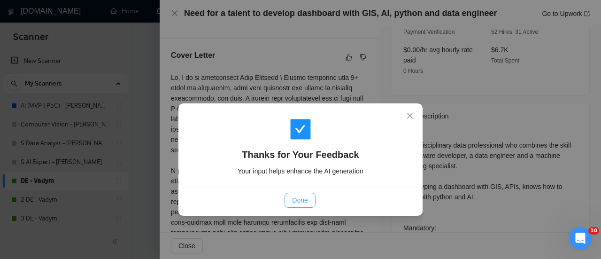
click at [306, 201] on span "Done" at bounding box center [299, 200] width 15 height 10
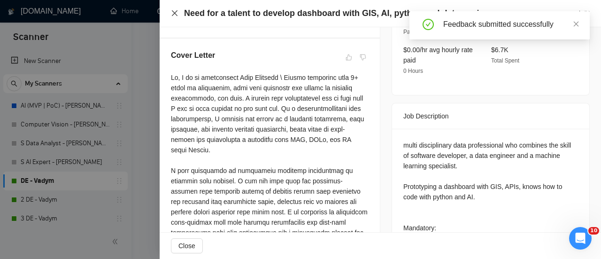
click at [175, 13] on icon "close" at bounding box center [175, 13] width 6 height 6
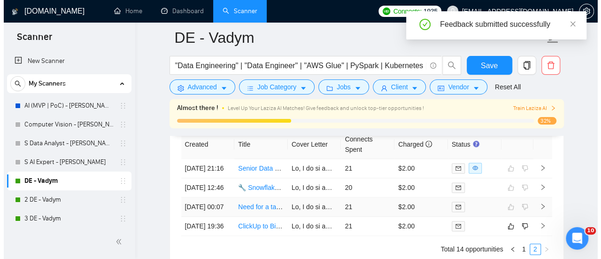
scroll to position [2399, 0]
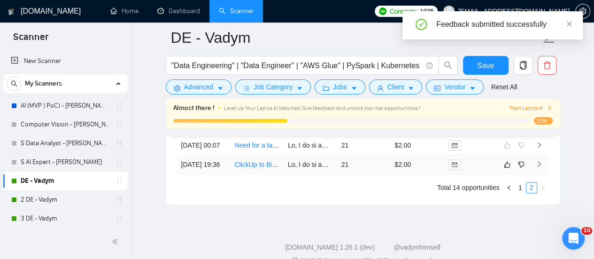
click at [273, 168] on link "ClickUp to BigQuery ETL System for Team KPI" at bounding box center [302, 164] width 136 height 8
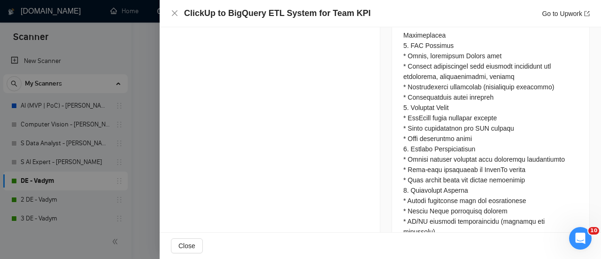
scroll to position [931, 0]
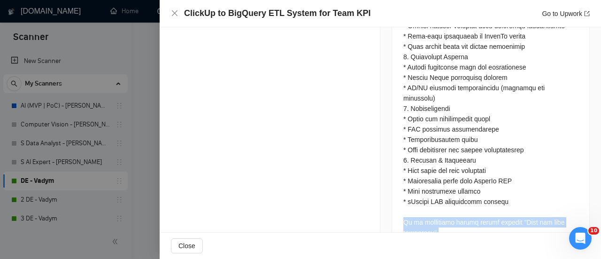
drag, startPoint x: 435, startPoint y: 203, endPoint x: 387, endPoint y: 188, distance: 50.8
copy div "To be considered please submit project "Time and cost estimates"."
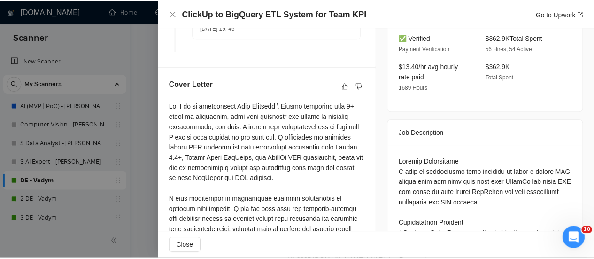
scroll to position [227, 0]
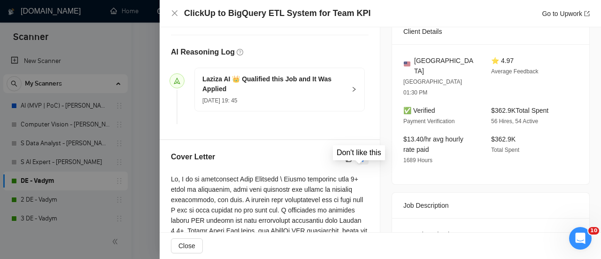
click at [359, 162] on icon "dislike" at bounding box center [362, 159] width 7 height 8
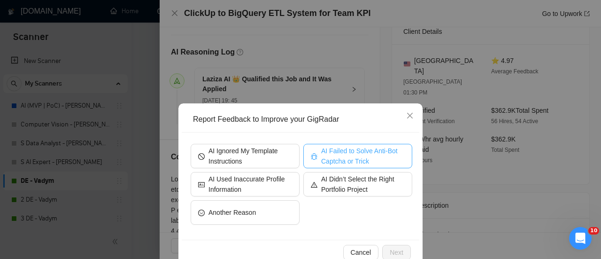
click at [325, 145] on button "AI Failed to Solve Anti-Bot Captcha or Trick" at bounding box center [357, 156] width 109 height 24
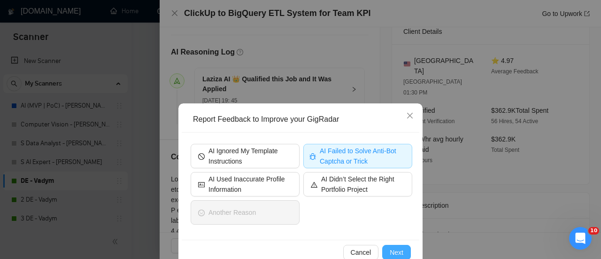
click at [395, 250] on span "Next" at bounding box center [396, 252] width 14 height 10
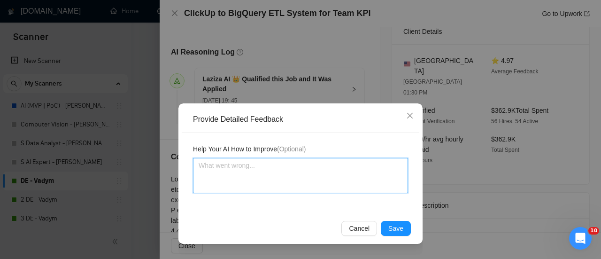
drag, startPoint x: 292, startPoint y: 188, endPoint x: 293, endPoint y: 181, distance: 7.1
click at [293, 185] on textarea at bounding box center [300, 175] width 215 height 35
paste textarea "To be considered please submit project "Time and cost estimates"."
type textarea "To be considered please submit project "Time and cost estimates"."
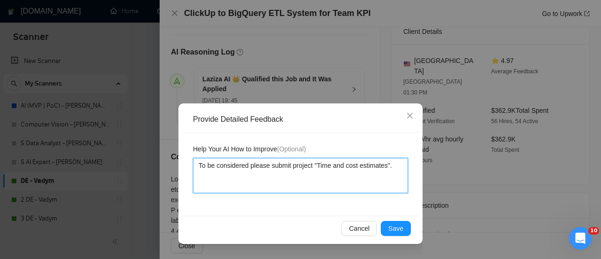
type textarea "To be considered please submit project "Time and cost estimates". -"
click at [253, 177] on textarea "To be considered please submit project "Time and cost estimates". - you did not…" at bounding box center [300, 175] width 215 height 35
click at [267, 179] on textarea "To be considered please submit project "Time and cost estimates". - you did not…" at bounding box center [300, 175] width 215 height 35
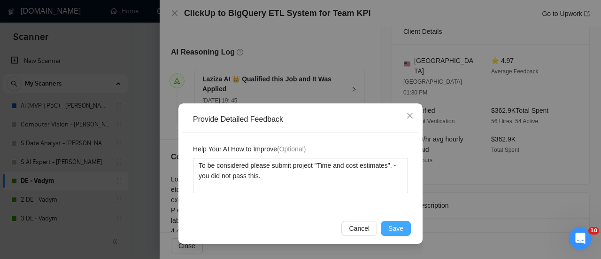
click at [402, 223] on span "Save" at bounding box center [395, 228] width 15 height 10
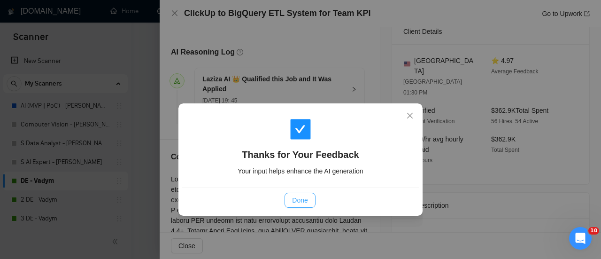
click at [296, 203] on span "Done" at bounding box center [299, 200] width 15 height 10
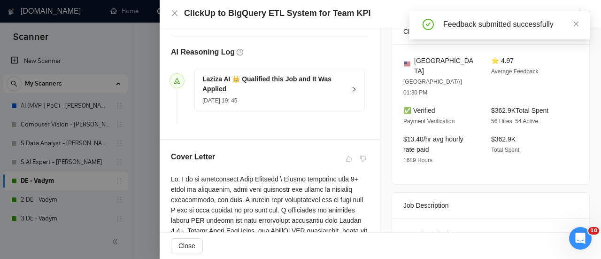
click at [179, 9] on div "ClickUp to BigQuery ETL System for Team KPI Go to Upwork" at bounding box center [380, 14] width 419 height 12
click at [176, 15] on icon "close" at bounding box center [175, 13] width 8 height 8
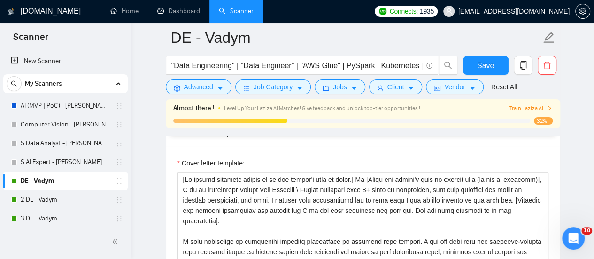
scroll to position [1085, 0]
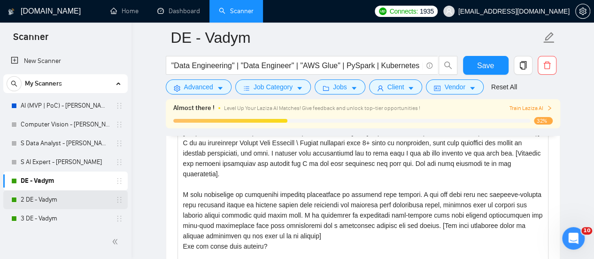
click at [43, 202] on link "2 DE - Vadym" at bounding box center [65, 199] width 89 height 19
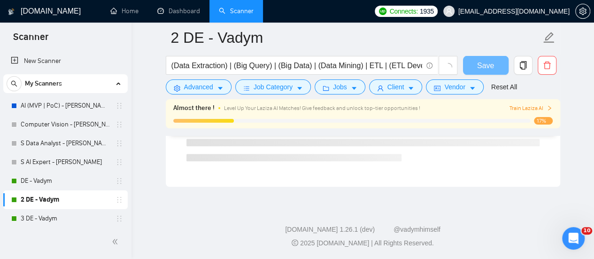
scroll to position [670, 0]
click at [55, 178] on link "DE - Vadym" at bounding box center [65, 180] width 89 height 19
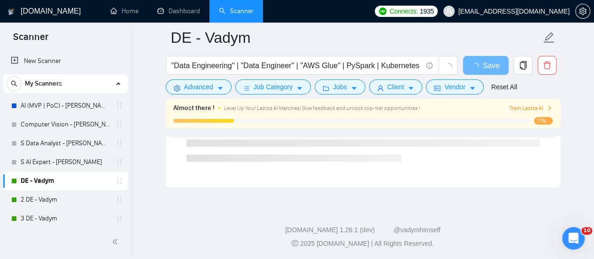
drag, startPoint x: 148, startPoint y: 129, endPoint x: 146, endPoint y: 124, distance: 5.1
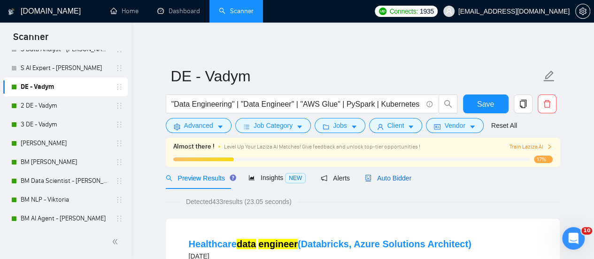
click at [380, 175] on span "Auto Bidder" at bounding box center [388, 178] width 46 height 8
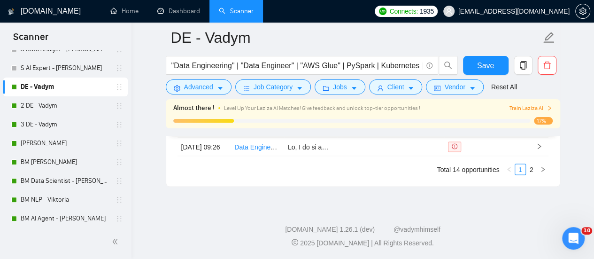
scroll to position [2617, 0]
click at [328, 205] on footer "GigRadar.io 1.26.1 (dev) @vadymhimself 2025 GigRadar.io | All Rights Reserved." at bounding box center [362, 229] width 462 height 57
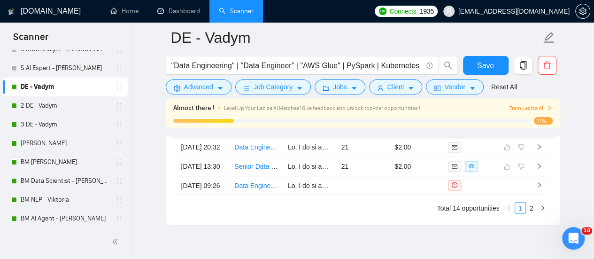
scroll to position [2570, 0]
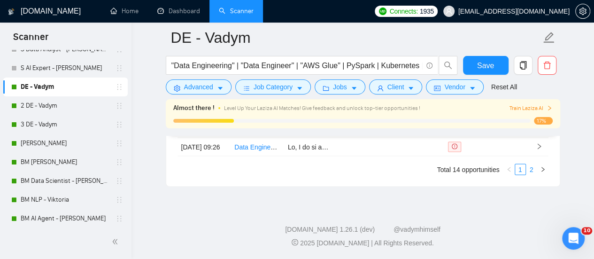
click at [533, 174] on link "2" at bounding box center [531, 169] width 10 height 10
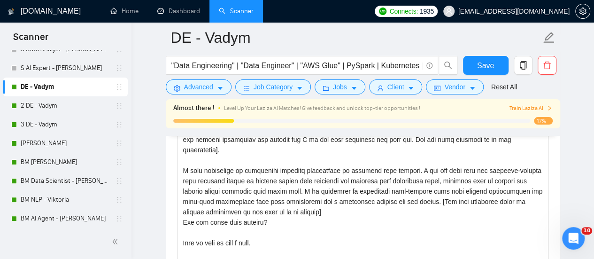
scroll to position [1085, 0]
